Goal: Find specific page/section: Find specific page/section

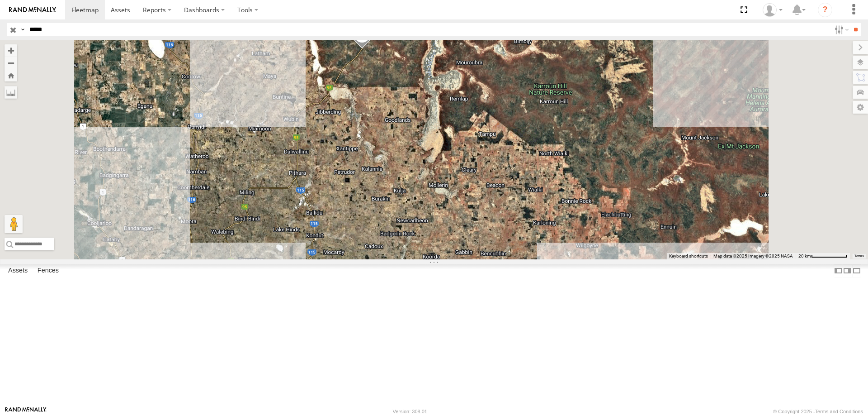
click at [13, 32] on input "button" at bounding box center [13, 29] width 12 height 13
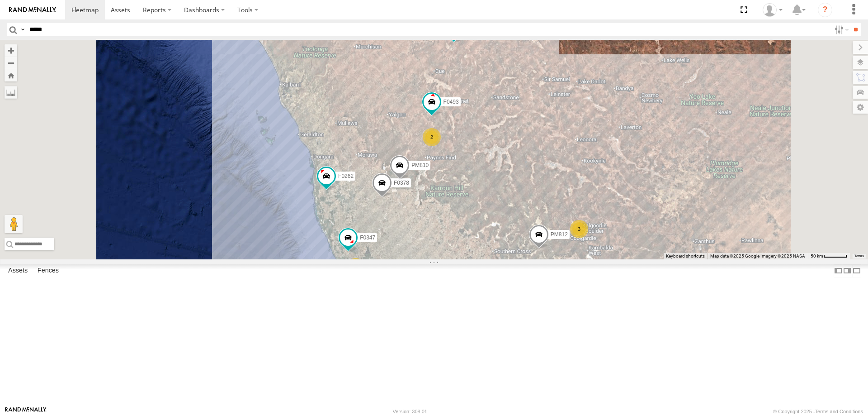
drag, startPoint x: 509, startPoint y: 178, endPoint x: 521, endPoint y: 315, distance: 138.1
click at [521, 259] on div "PM810 F0347 F0378 F0493 F0262 PM812 33 2 5 2 3 2 F0478 F0425 F0492 F0400 F0379" at bounding box center [434, 149] width 868 height 219
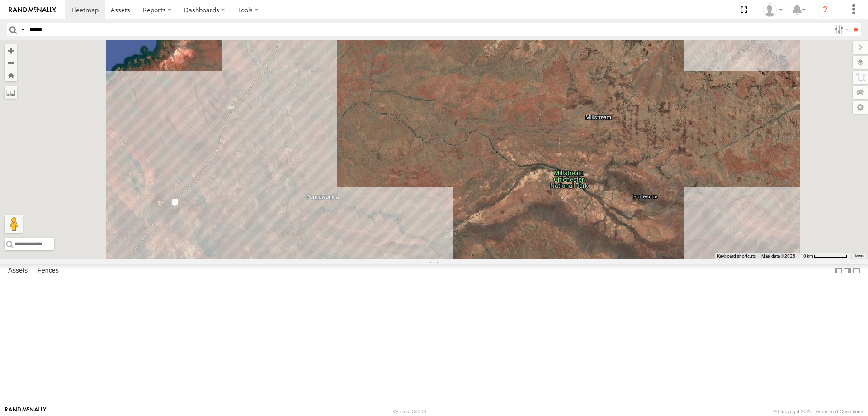
drag, startPoint x: 386, startPoint y: 167, endPoint x: 429, endPoint y: 230, distance: 76.4
click at [429, 230] on div "F0347 F0262 PM812 F0478 F0425 F0492 F0400 F0379 FT724 F0275 F0475 PM728 F0403 P…" at bounding box center [434, 149] width 868 height 219
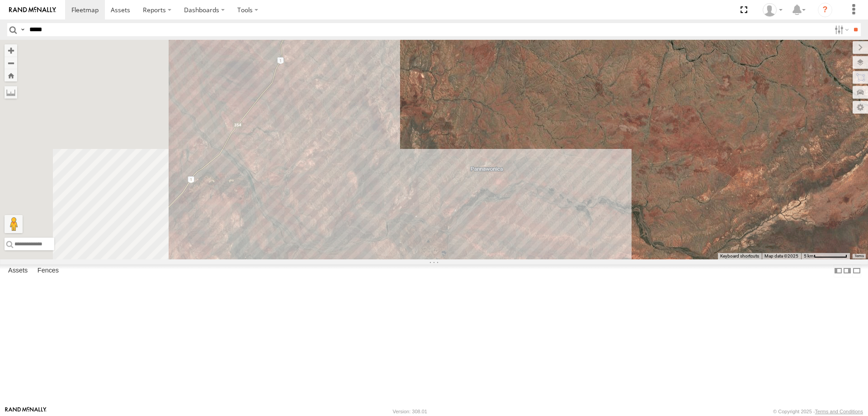
drag, startPoint x: 398, startPoint y: 198, endPoint x: 535, endPoint y: 163, distance: 141.3
click at [535, 163] on div "F0347 F0262 PM812 F0478 F0425 F0492 F0400 F0379 FT724 F0275 F0475 PM728 F0403 P…" at bounding box center [434, 149] width 868 height 219
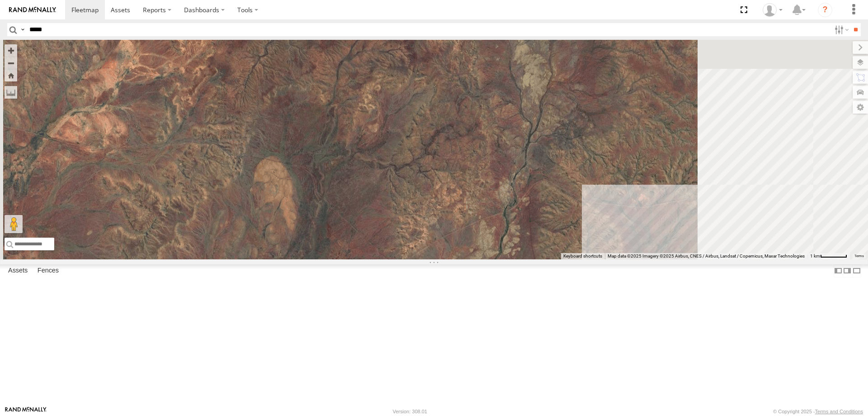
drag, startPoint x: 466, startPoint y: 246, endPoint x: 393, endPoint y: 268, distance: 76.3
click at [393, 259] on div "F0347 F0262 PM812 F0478 F0425 F0492 F0400 F0379 FT724 F0275 F0475 PM728 F0403 P…" at bounding box center [434, 149] width 868 height 219
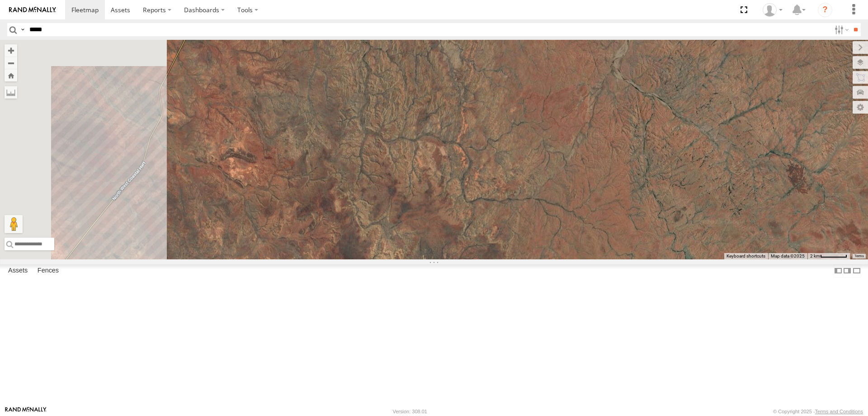
drag, startPoint x: 453, startPoint y: 198, endPoint x: 619, endPoint y: 403, distance: 264.0
click at [644, 415] on html at bounding box center [434, 208] width 868 height 416
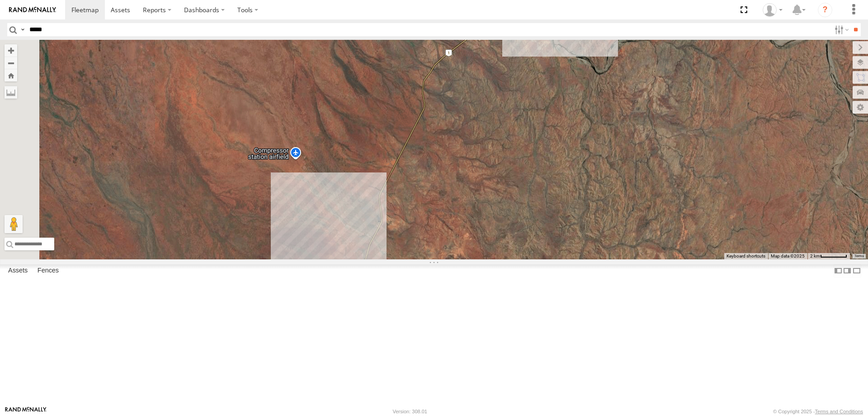
drag, startPoint x: 353, startPoint y: 288, endPoint x: 361, endPoint y: 284, distance: 9.1
click at [361, 259] on div "F0347 F0262 PM812 F0478 F0425 F0492 F0400 F0379 FT724 F0275 F0475 PM728 F0403 P…" at bounding box center [434, 149] width 868 height 219
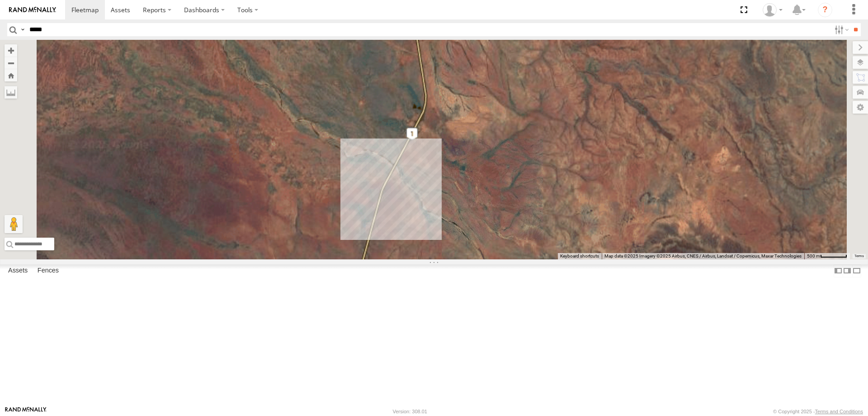
drag, startPoint x: 535, startPoint y: 360, endPoint x: 527, endPoint y: 133, distance: 227.2
click at [527, 135] on div "F0347 F0262 PM812 F0478 F0425 F0492 F0400 F0379 FT724 F0275 F0475 PM728 F0403 P…" at bounding box center [434, 149] width 868 height 219
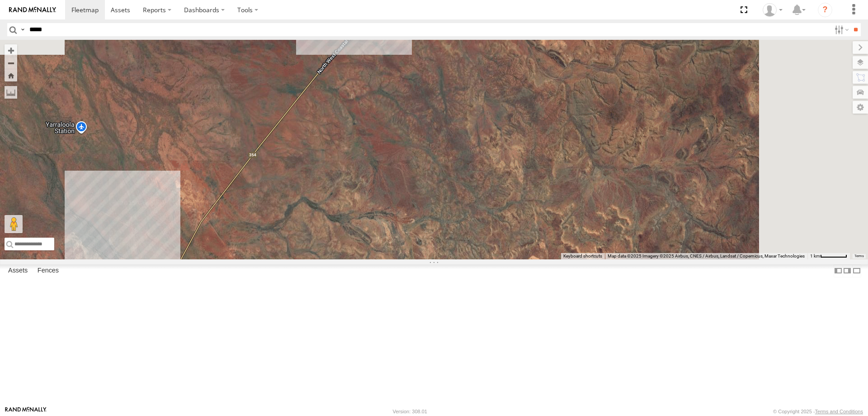
drag, startPoint x: 466, startPoint y: 276, endPoint x: 423, endPoint y: 286, distance: 44.1
click at [431, 259] on div "F0347 F0262 PM812 F0478 F0425 F0492 F0400 F0379 FT724 F0275 F0475 PM728 F0403 P…" at bounding box center [434, 149] width 868 height 219
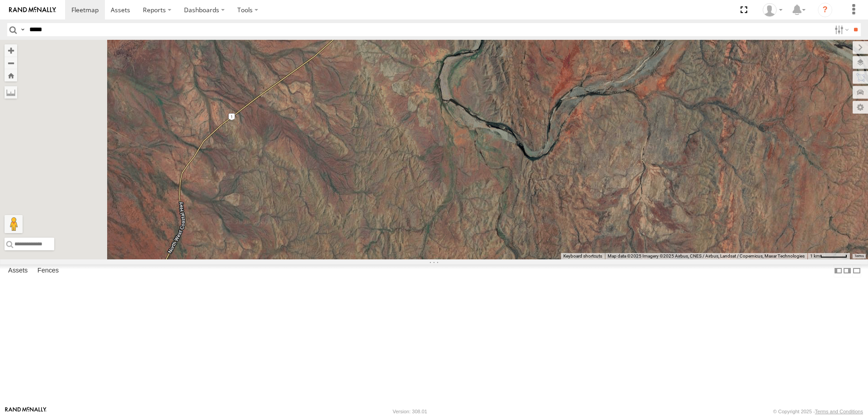
drag, startPoint x: 465, startPoint y: 184, endPoint x: 465, endPoint y: 194, distance: 9.9
click at [465, 194] on div "F0347 F0262 PM812 F0478 F0425 F0492 F0400 F0379 FT724 F0275 F0475 PM728 F0403 P…" at bounding box center [434, 149] width 868 height 219
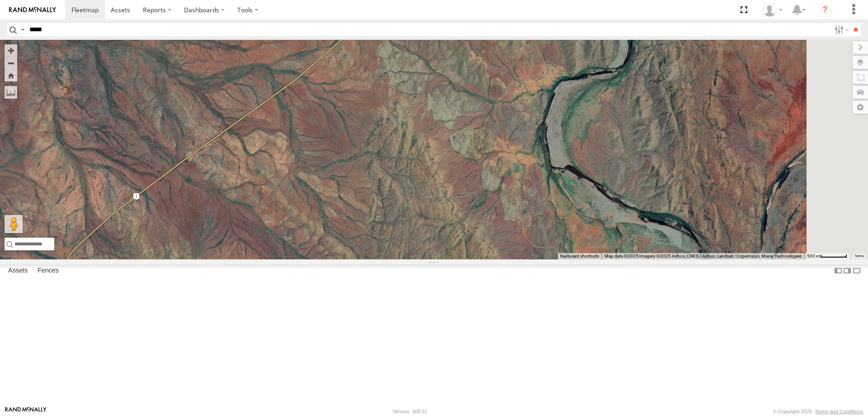
drag, startPoint x: 458, startPoint y: 118, endPoint x: 438, endPoint y: 211, distance: 94.4
click at [416, 259] on div "F0347 F0262 PM812 F0478 F0425 F0492 F0400 F0379 FT724 F0275 F0475 PM728 F0403 P…" at bounding box center [434, 149] width 868 height 219
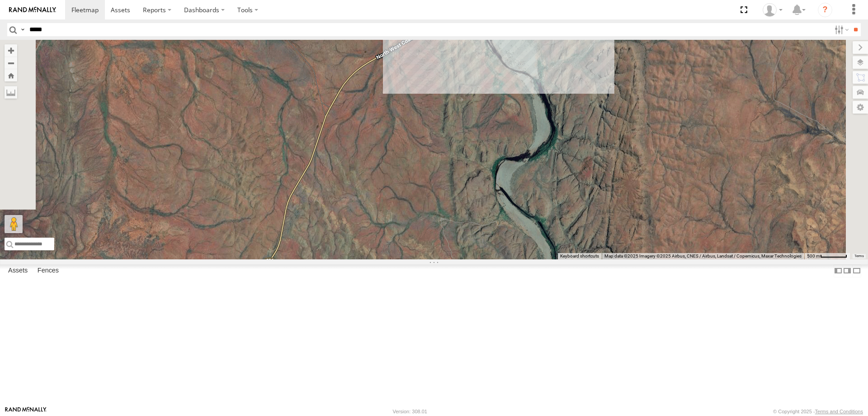
drag, startPoint x: 473, startPoint y: 137, endPoint x: 434, endPoint y: 289, distance: 156.9
click at [441, 259] on div "F0347 F0262 PM812 F0478 F0425 F0492 F0400 F0379 FT724 F0275 F0475 PM728 F0403 P…" at bounding box center [434, 149] width 868 height 219
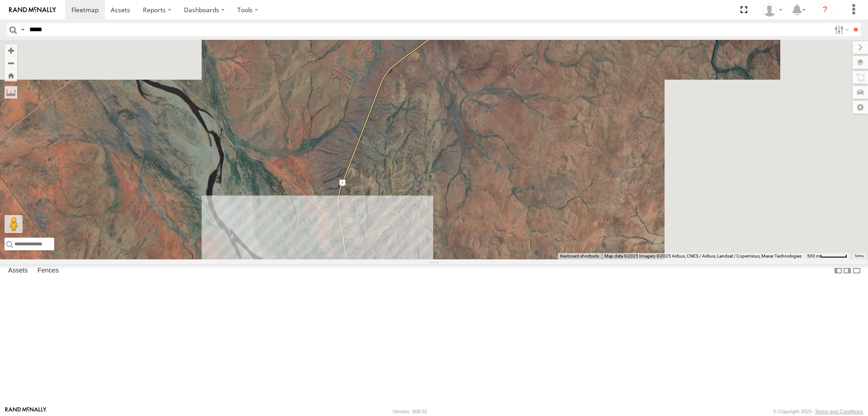
drag, startPoint x: 596, startPoint y: 159, endPoint x: 460, endPoint y: 363, distance: 244.6
click at [460, 259] on div "F0347 F0262 PM812 F0478 F0425 F0492 F0400 F0379 FT724 F0275 F0475 PM728 F0403 P…" at bounding box center [434, 149] width 868 height 219
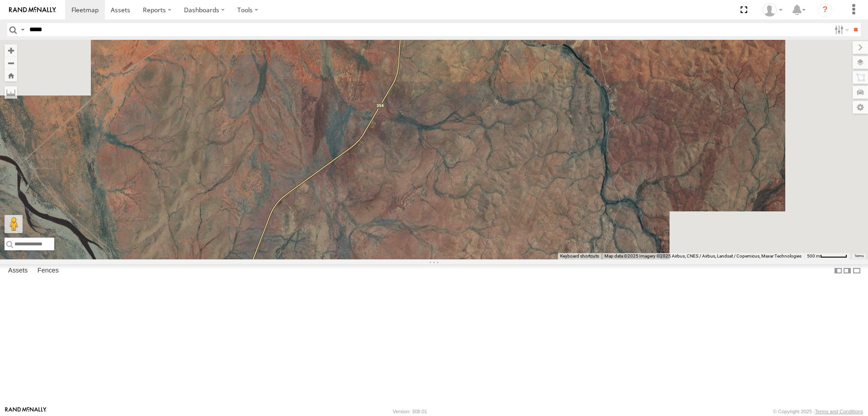
drag, startPoint x: 468, startPoint y: 315, endPoint x: 450, endPoint y: 335, distance: 26.9
click at [450, 259] on div "F0347 F0262 PM812 F0478 F0425 F0492 F0400 F0379 FT724 F0275 F0475 PM728 F0403 P…" at bounding box center [434, 149] width 868 height 219
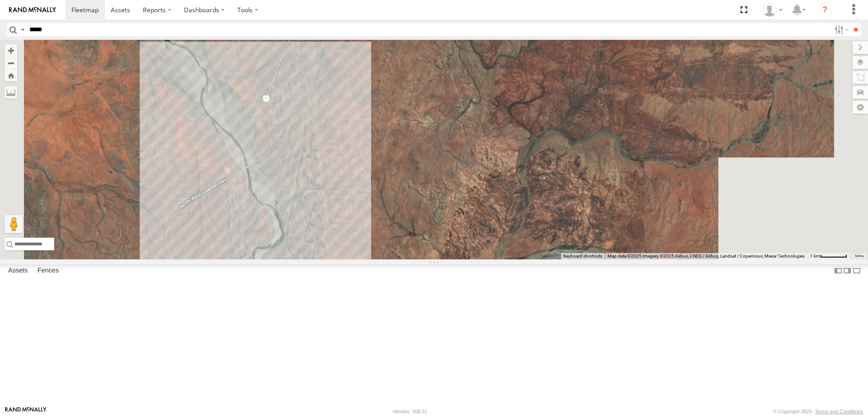
drag, startPoint x: 422, startPoint y: 356, endPoint x: 476, endPoint y: 104, distance: 257.3
click at [476, 104] on div "F0347 F0262 PM812 F0478 F0425 F0492 F0400 F0379 FT724 F0275 F0475 PM728 F0403 P…" at bounding box center [434, 149] width 868 height 219
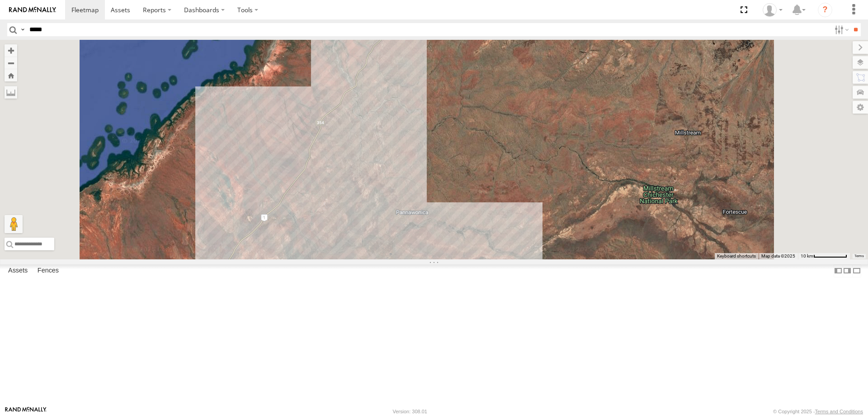
drag, startPoint x: 565, startPoint y: 250, endPoint x: 560, endPoint y: 239, distance: 12.5
click at [560, 239] on div "F0347 F0262 PM812 F0478 F0425 F0492 F0400 F0379 FT724 F0275 F0475 PM728 F0403 P…" at bounding box center [434, 149] width 868 height 219
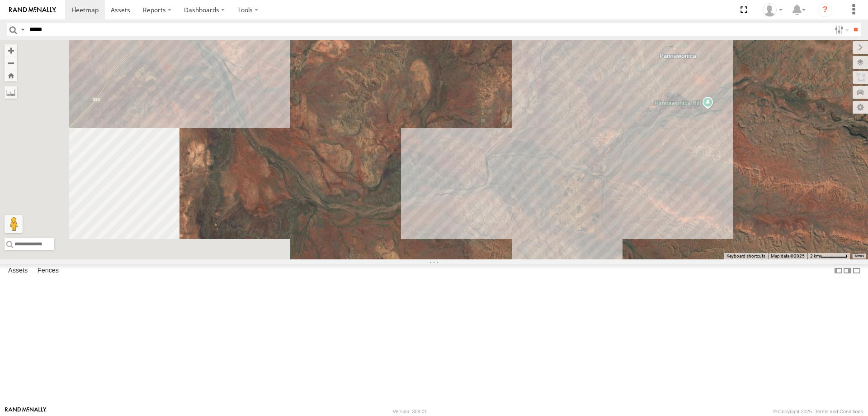
drag, startPoint x: 436, startPoint y: 333, endPoint x: 733, endPoint y: 251, distance: 308.3
click at [728, 249] on div "F0347 F0262 PM812 F0478 F0425 F0492 F0400 F0379 FT724 F0275 F0475 PM728 F0403 P…" at bounding box center [434, 149] width 868 height 219
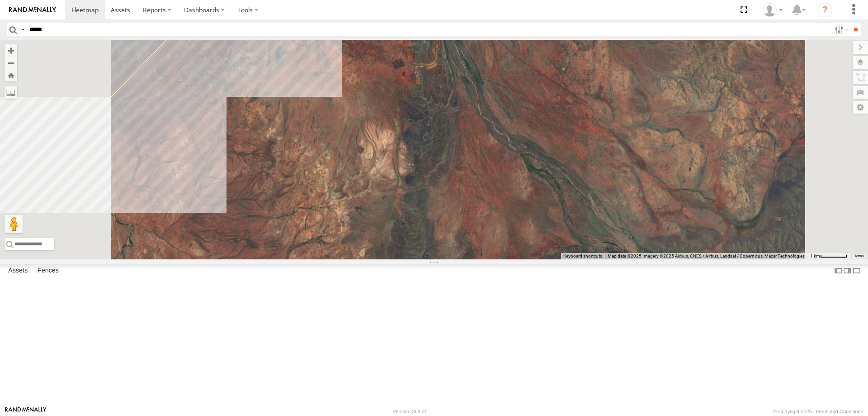
drag, startPoint x: 569, startPoint y: 98, endPoint x: 553, endPoint y: 157, distance: 61.3
click at [553, 157] on div "F0347 F0262 PM812 F0478 F0425 F0492 F0400 F0379 FT724 F0275 F0475 PM728 F0403 P…" at bounding box center [434, 149] width 868 height 219
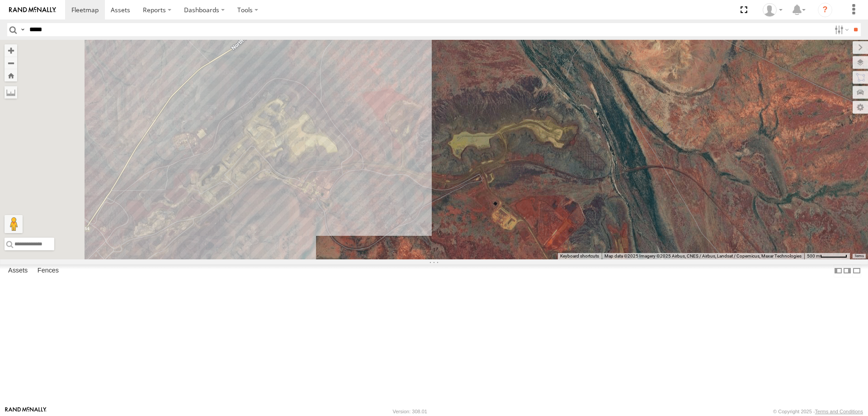
drag, startPoint x: 490, startPoint y: 134, endPoint x: 537, endPoint y: 240, distance: 115.8
click at [537, 240] on div "F0347 F0262 PM812 F0478 F0425 F0492 F0400 F0379 FT724 F0275 F0475 PM728 F0403 P…" at bounding box center [434, 149] width 868 height 219
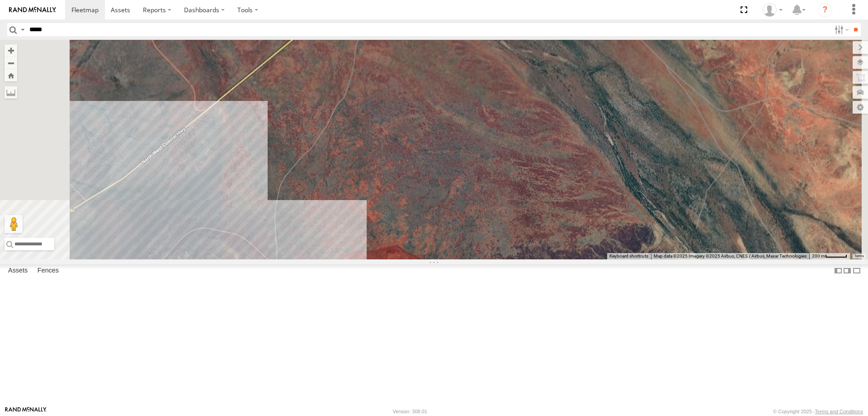
drag, startPoint x: 501, startPoint y: 107, endPoint x: 442, endPoint y: 268, distance: 171.3
click at [442, 259] on div "F0347 F0262 PM812 F0478 F0425 F0492 F0400 F0379 FT724 F0275 F0475 PM728 F0403 P…" at bounding box center [434, 149] width 868 height 219
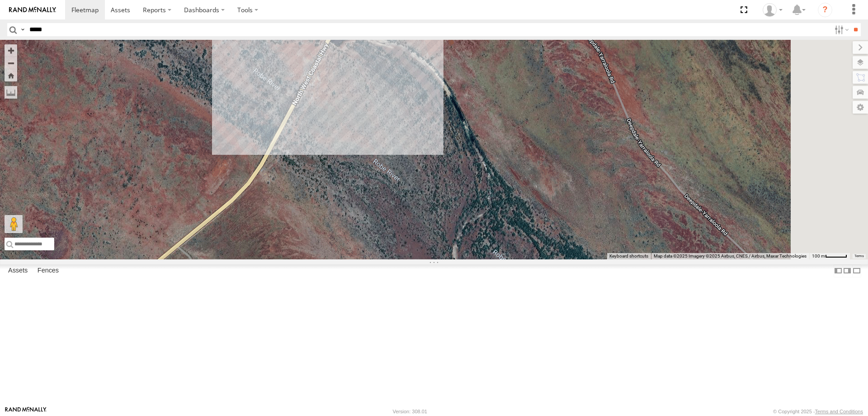
drag, startPoint x: 428, startPoint y: 289, endPoint x: 426, endPoint y: 302, distance: 13.3
click at [426, 259] on div "F0347 F0262 PM812 F0478 F0425 F0492 F0400 F0379 FT724 F0275 F0475 PM728 F0403 P…" at bounding box center [434, 149] width 868 height 219
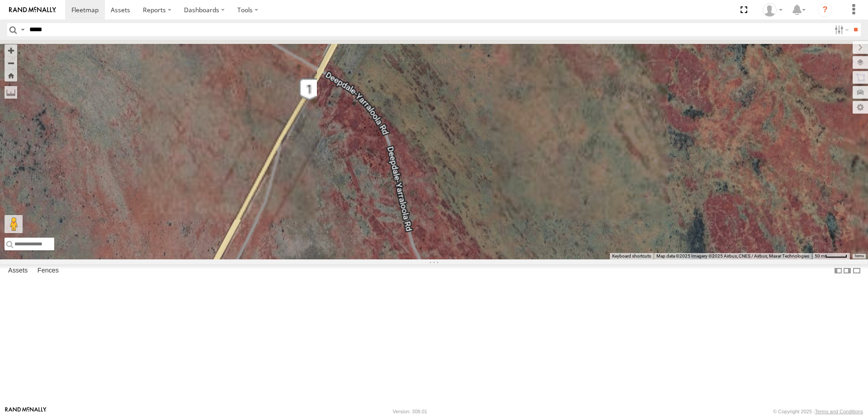
drag, startPoint x: 469, startPoint y: 167, endPoint x: 437, endPoint y: 233, distance: 73.4
click at [437, 233] on div "F0347 F0262 PM812 F0478 F0425 F0492 F0400 F0379 FT724 F0275 F0475 PM728 F0403 P…" at bounding box center [434, 149] width 868 height 219
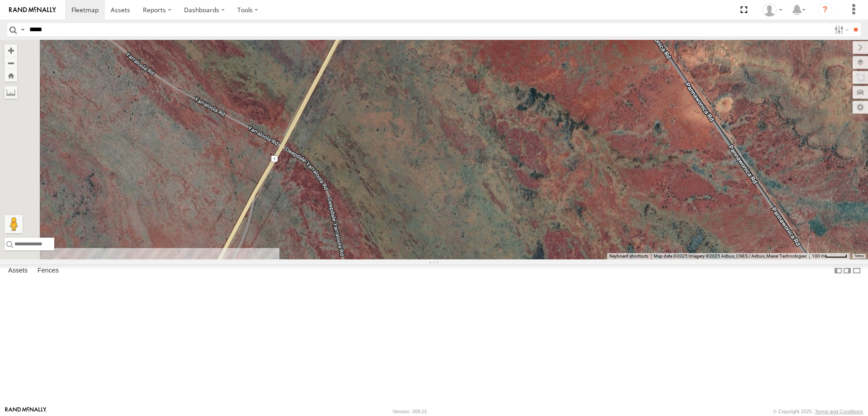
drag, startPoint x: 407, startPoint y: 308, endPoint x: 492, endPoint y: 38, distance: 283.5
click at [492, 28] on body at bounding box center [434, 208] width 868 height 416
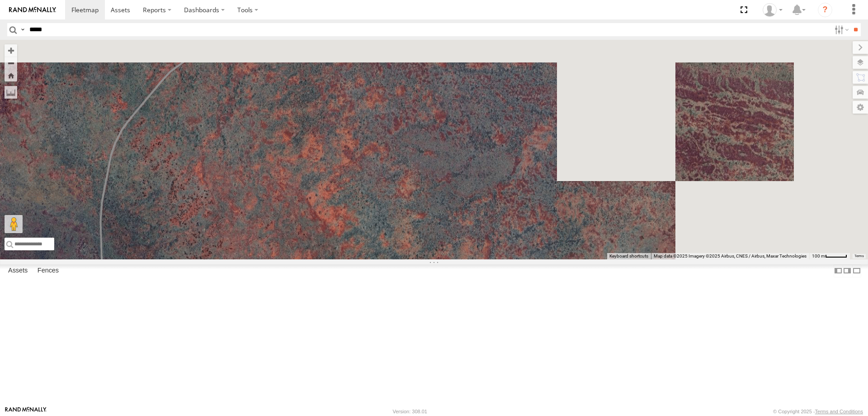
drag, startPoint x: 480, startPoint y: 153, endPoint x: 457, endPoint y: 237, distance: 86.8
click at [469, 242] on div "F0347 F0262 PM812 F0478 F0425 F0492 F0400 F0379 FT724 F0275 F0475 PM728 F0403 P…" at bounding box center [434, 149] width 868 height 219
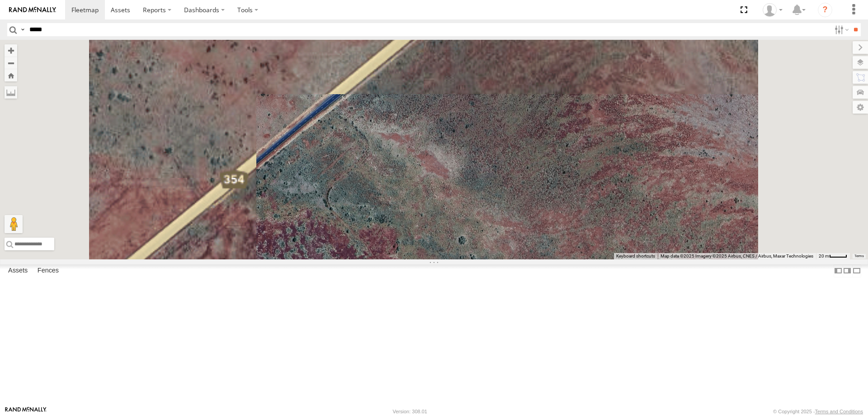
drag, startPoint x: 441, startPoint y: 191, endPoint x: 513, endPoint y: 260, distance: 99.8
click at [513, 259] on div "F0347 F0262 PM812 F0478 F0425 F0492 F0400 F0379 FT724 F0275 F0475 PM728 F0403 P…" at bounding box center [434, 149] width 868 height 219
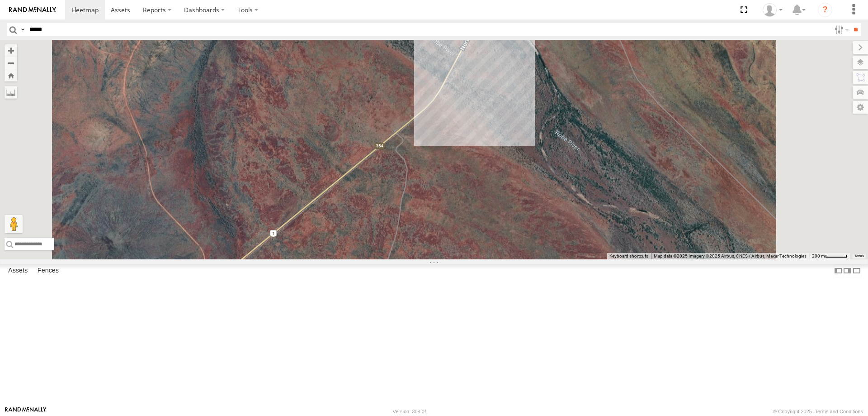
drag, startPoint x: 639, startPoint y: 157, endPoint x: 525, endPoint y: 198, distance: 121.0
click at [530, 199] on div "F0347 F0262 PM812 F0478 F0425 F0492 F0400 F0379 FT724 F0275 F0475 PM728 F0403 P…" at bounding box center [434, 149] width 868 height 219
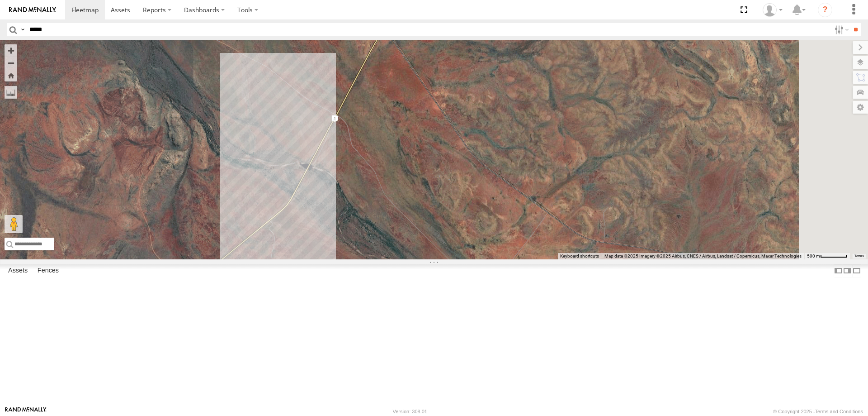
drag, startPoint x: 553, startPoint y: 150, endPoint x: 531, endPoint y: 187, distance: 42.7
click at [538, 201] on div "F0347 F0262 PM812 F0478 F0425 F0492 F0400 F0379 FT724 F0275 F0475 PM728 F0403 P…" at bounding box center [434, 149] width 868 height 219
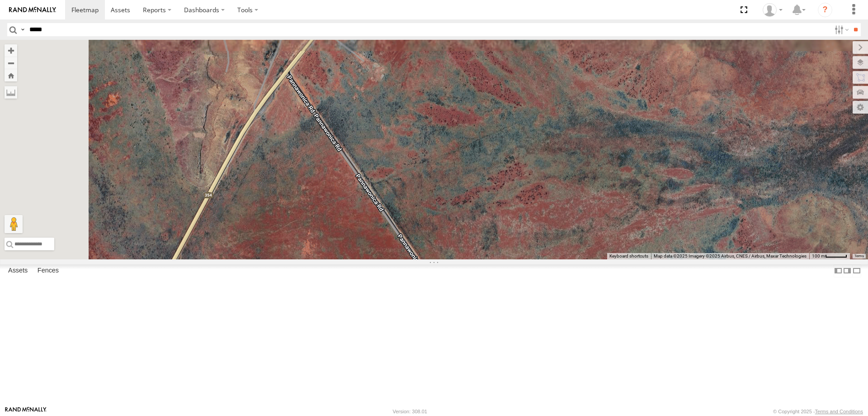
drag, startPoint x: 484, startPoint y: 110, endPoint x: 509, endPoint y: 275, distance: 166.5
click at [509, 259] on div "F0347 F0262 PM812 F0478 F0425 F0492 F0400 F0379 FT724 F0275 F0475 PM728 F0403 P…" at bounding box center [434, 149] width 868 height 219
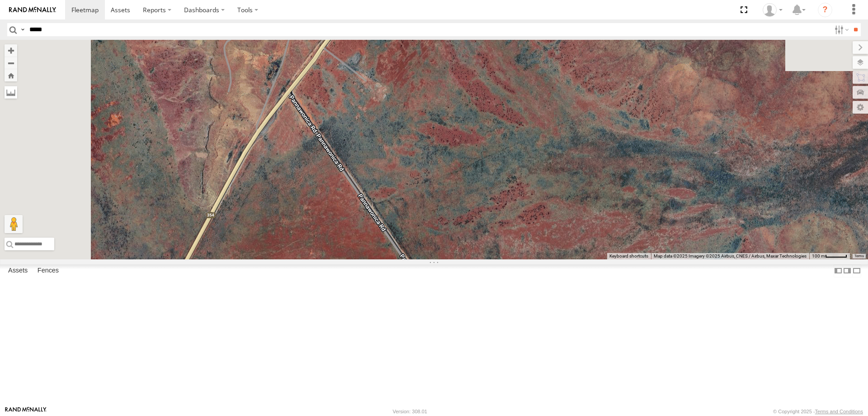
click at [17, 94] on label at bounding box center [11, 92] width 13 height 13
click at [403, 167] on div "F0347 F0262 PM812 F0478 F0425 F0492 F0400 F0379 FT724 F0275 F0475 PM728 F0403 P…" at bounding box center [434, 149] width 868 height 219
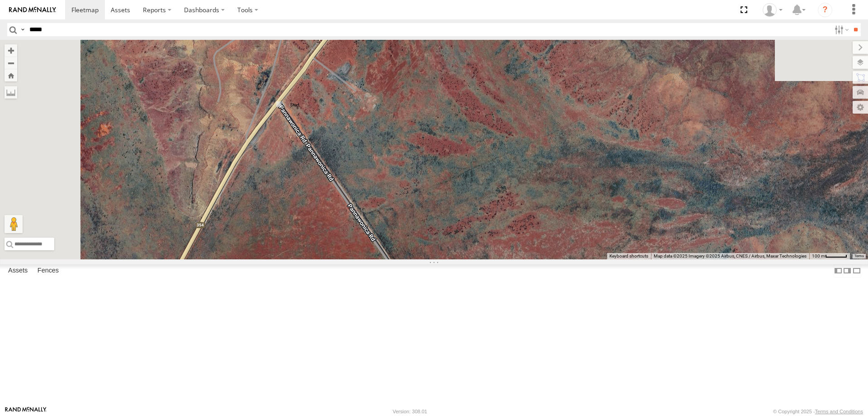
drag, startPoint x: 412, startPoint y: 152, endPoint x: 376, endPoint y: 176, distance: 43.3
click at [374, 176] on div "F0347 F0262 PM812 F0478 F0425 F0492 F0400 F0379 FT724 F0275 F0475 PM728 F0403 P…" at bounding box center [434, 149] width 868 height 219
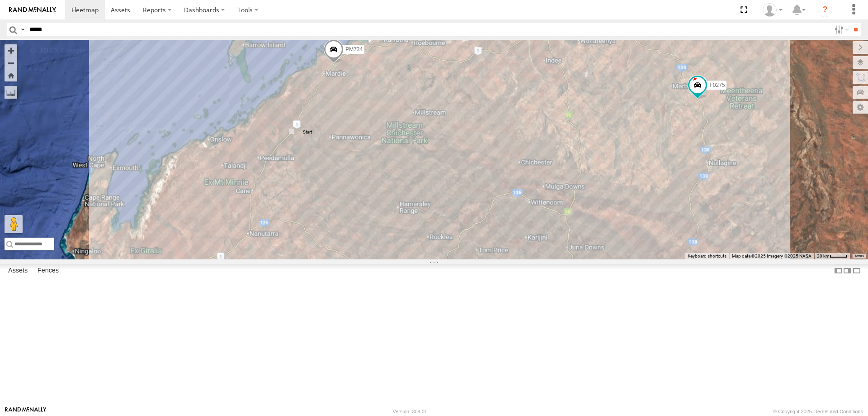
drag, startPoint x: 510, startPoint y: 144, endPoint x: 443, endPoint y: 247, distance: 122.9
click at [446, 244] on div "F0347 F0262 PM812 F0478 F0425 F0492 F0400 F0379 FT724 F0275 F0475 PM728 F0403 P…" at bounding box center [434, 149] width 868 height 219
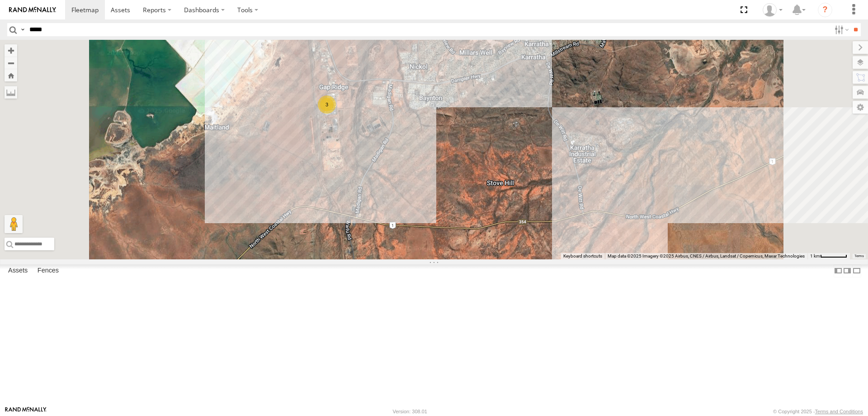
click at [453, 159] on div "F0347 F0262 PM812 F0478 F0425 F0492 F0400 F0379 FT724 F0275 F0475 PM728 F0403 P…" at bounding box center [434, 149] width 868 height 219
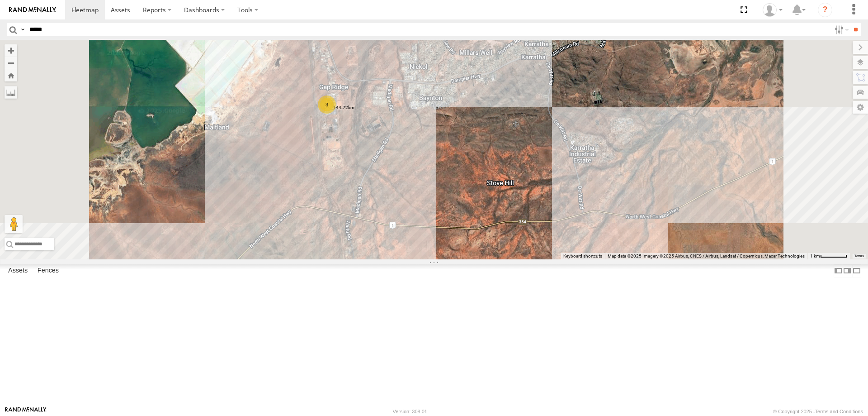
drag, startPoint x: 453, startPoint y: 159, endPoint x: 444, endPoint y: 181, distance: 23.9
click at [334, 113] on img "Start" at bounding box center [328, 106] width 13 height 13
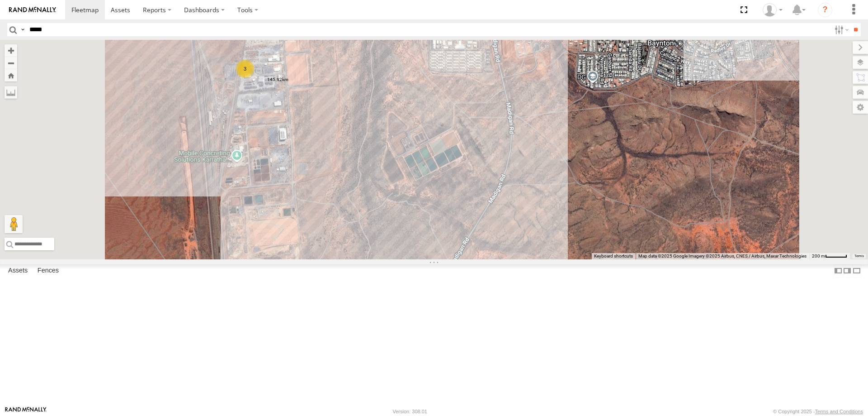
click at [124, 28] on input "*****" at bounding box center [428, 29] width 805 height 13
type input "*****"
click at [233, 207] on main "To navigate the map with touch gestures double-tap and hold your finger on the …" at bounding box center [434, 223] width 868 height 366
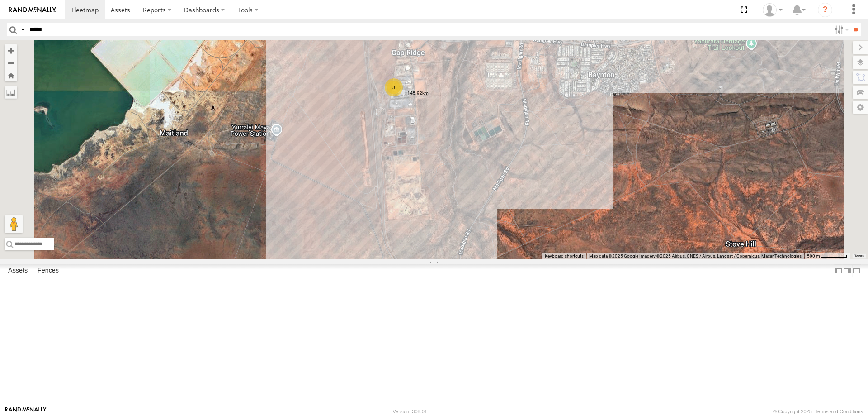
click at [74, 34] on input "*****" at bounding box center [428, 29] width 805 height 13
click at [279, 99] on div "3" at bounding box center [434, 149] width 868 height 219
click at [0, 0] on label at bounding box center [0, 0] width 0 height 0
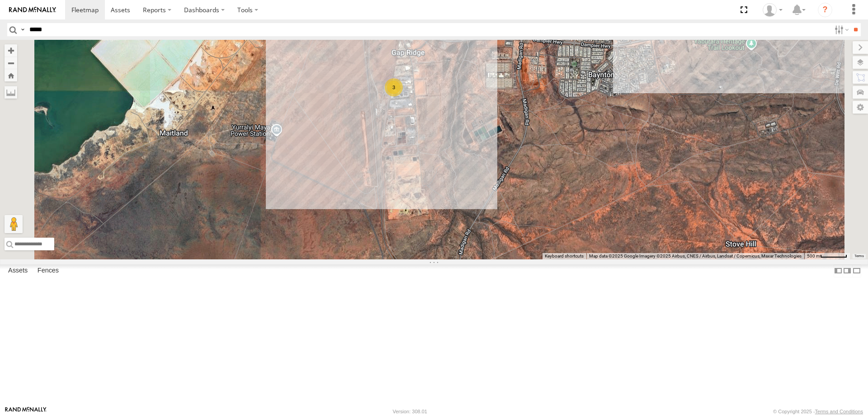
click at [268, 33] on input "*****" at bounding box center [428, 29] width 805 height 13
click at [851, 23] on input "**" at bounding box center [856, 29] width 10 height 13
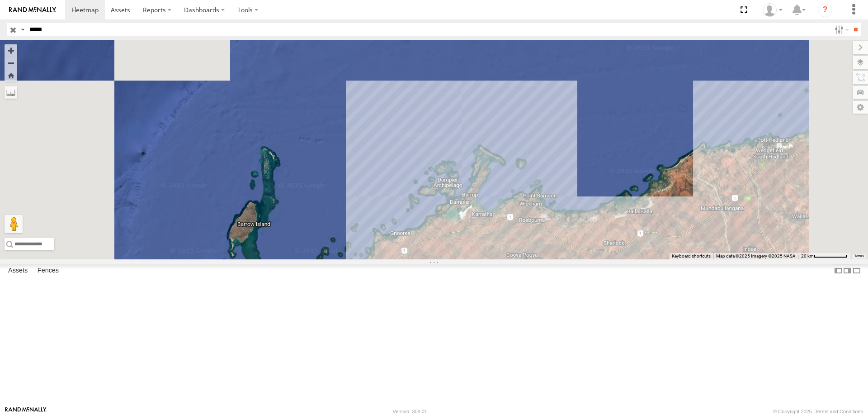
click at [0, 0] on span at bounding box center [0, 0] width 0 height 0
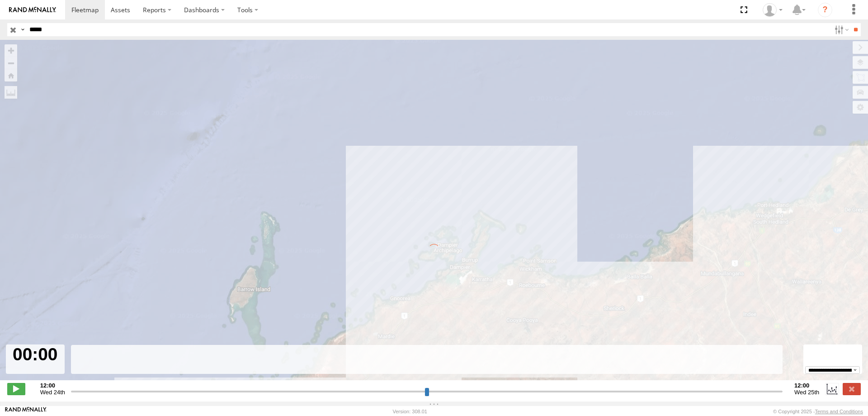
click at [11, 26] on input "button" at bounding box center [13, 29] width 12 height 13
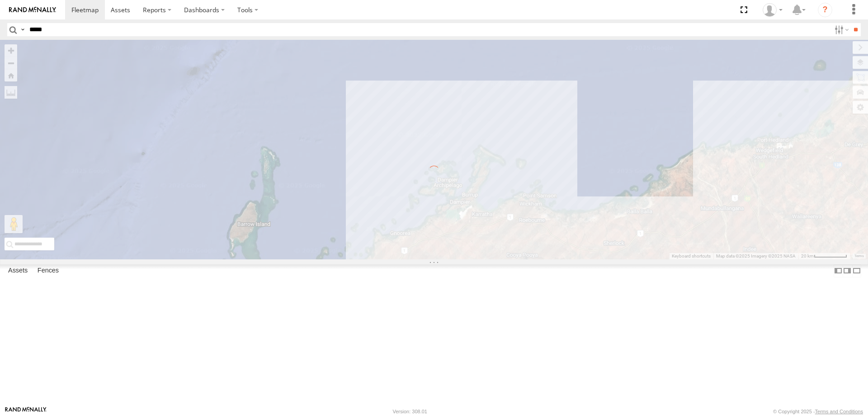
click at [36, 37] on header "Search Query Asset ID Asset Label Registration Manufacturer Model VIN Job ID" at bounding box center [434, 29] width 868 height 20
click at [42, 33] on input "*****" at bounding box center [428, 29] width 805 height 13
type input "*****"
click at [851, 23] on input "**" at bounding box center [856, 29] width 10 height 13
type input "**********"
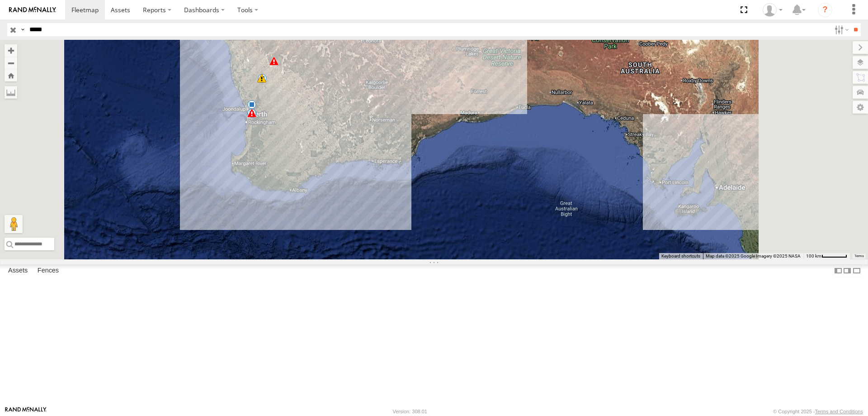
drag, startPoint x: 427, startPoint y: 180, endPoint x: 378, endPoint y: 117, distance: 80.0
click at [378, 117] on div "14:00 Wed 16:22 Wed 17:43 Wed 20:25 Wed 13:59 Wed 11:30 Thu 11:30 Thu 22:55 Wed…" at bounding box center [434, 149] width 868 height 219
